Goal: Task Accomplishment & Management: Use online tool/utility

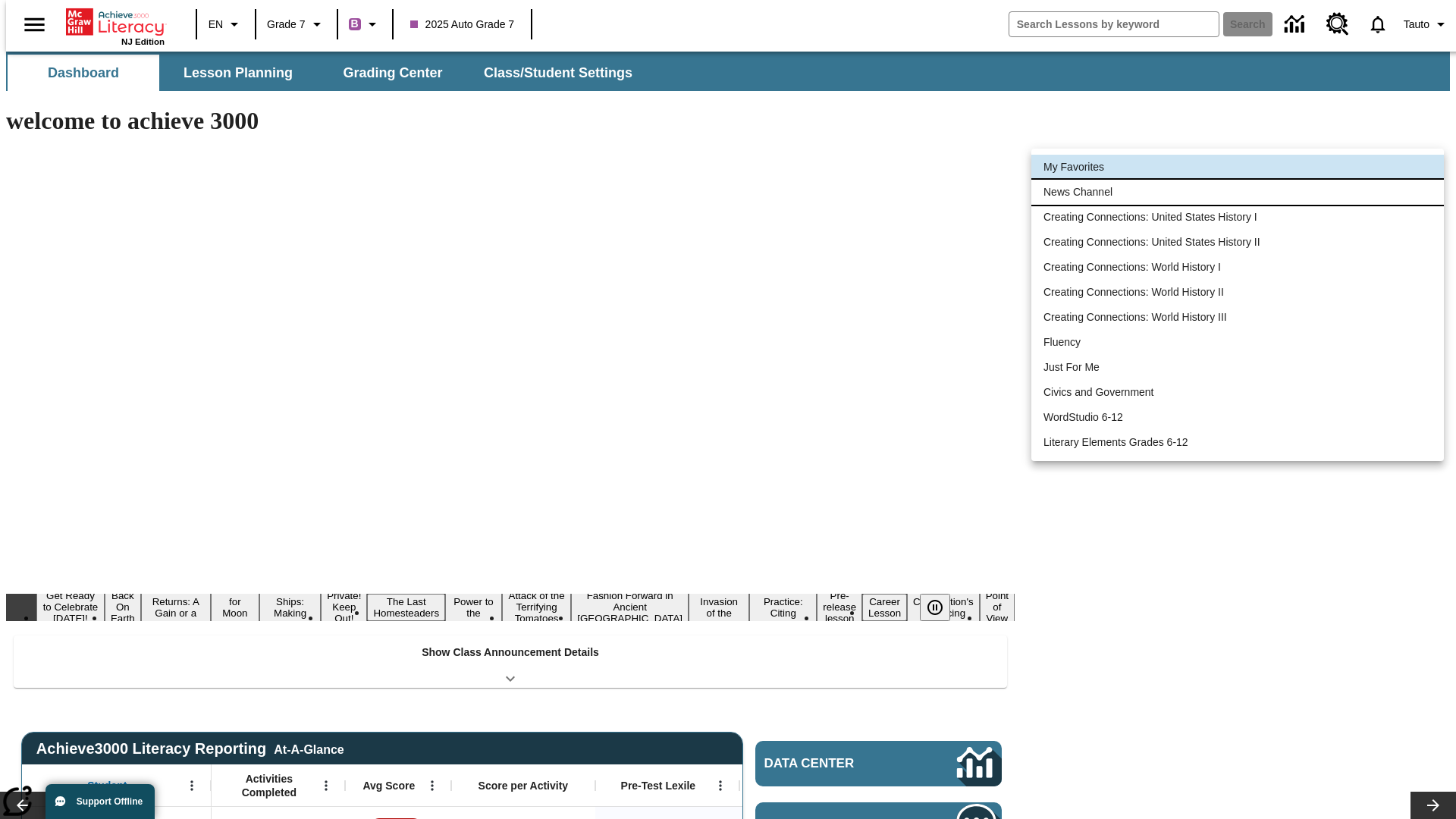
click at [1238, 192] on li "News Channel" at bounding box center [1238, 191] width 412 height 25
type input "120"
